Goal: Find contact information: Find contact information

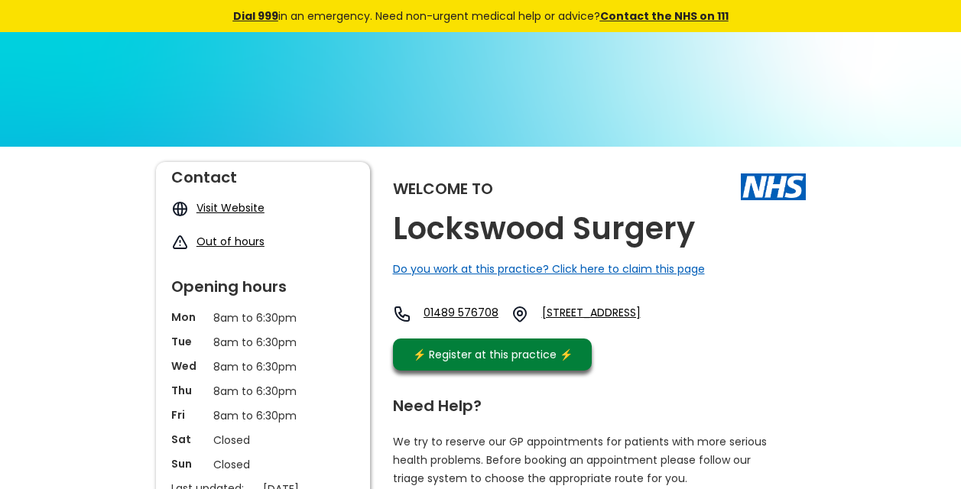
scroll to position [111, 0]
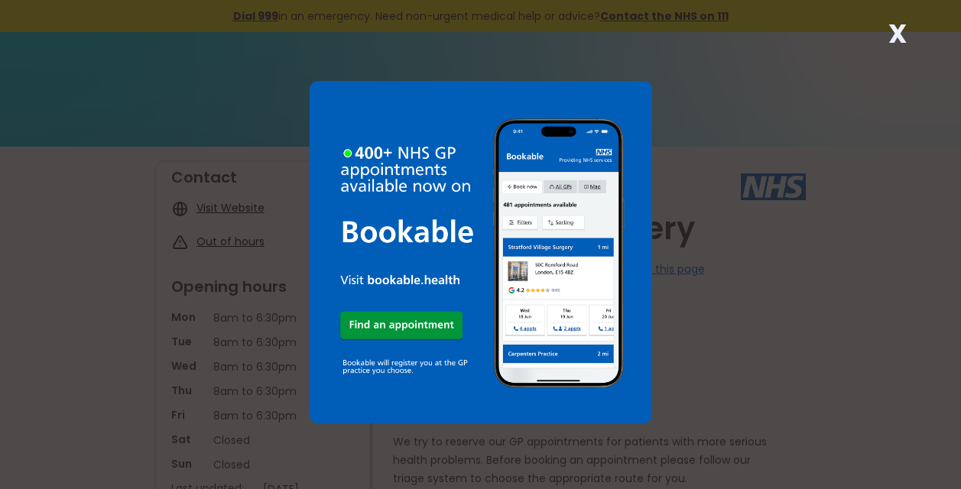
scroll to position [111, 0]
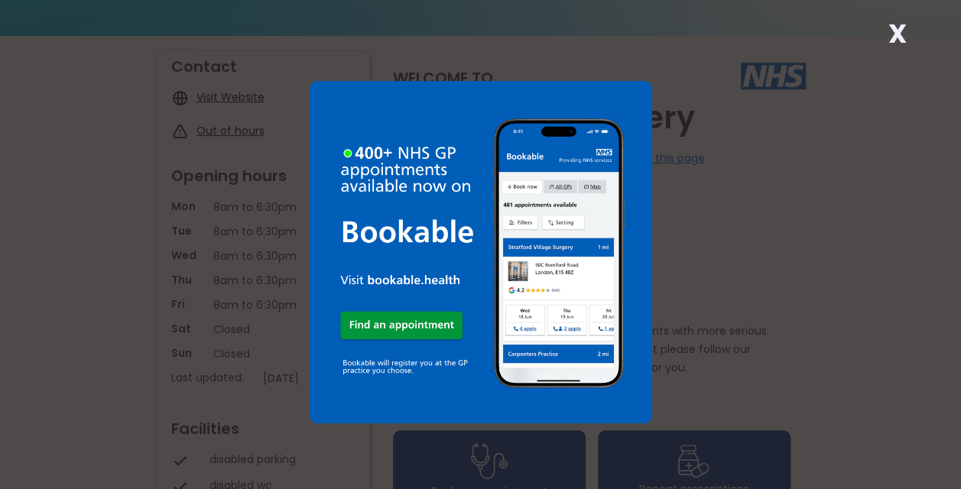
click at [900, 33] on strong "X" at bounding box center [897, 33] width 18 height 37
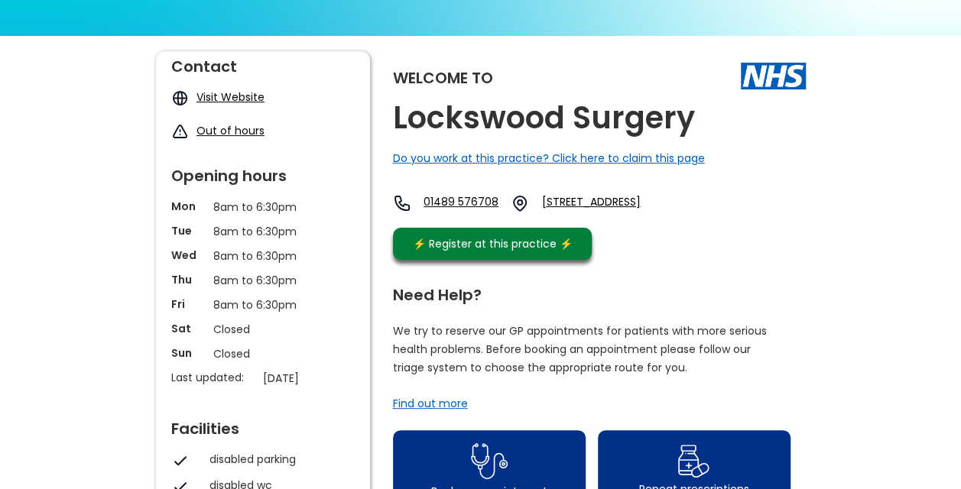
scroll to position [183, 0]
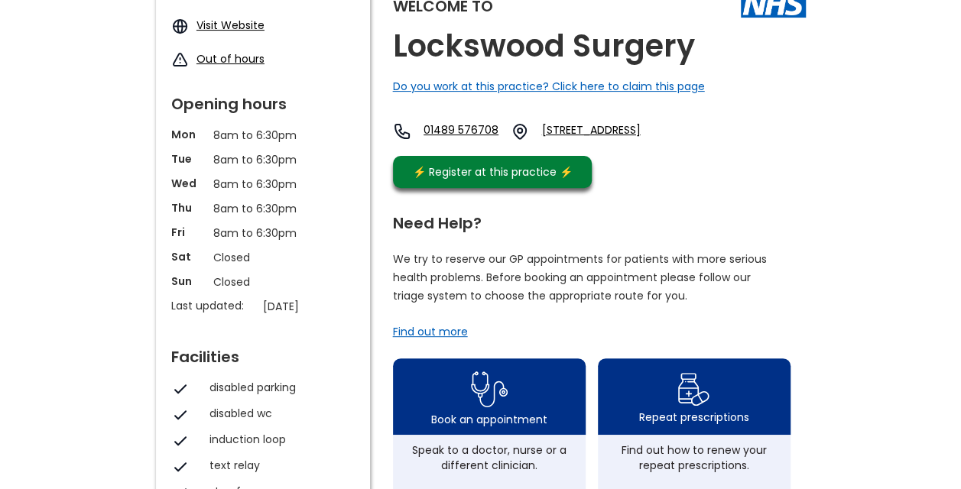
drag, startPoint x: 587, startPoint y: 128, endPoint x: 697, endPoint y: 142, distance: 111.0
click at [692, 141] on div "01489 576708 Centre Way, Locks Heath, Southampton, Hampshire, So31 6dx, England" at bounding box center [542, 131] width 299 height 18
copy link "Centre Way, Locks Heath, Southampton, Hampshire, So31 6dx"
